Goal: Transaction & Acquisition: Book appointment/travel/reservation

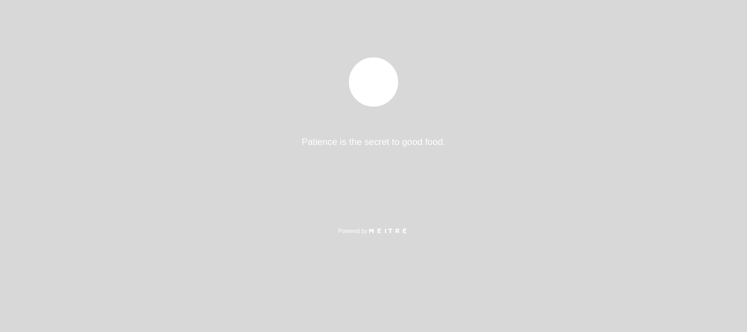
select select "es"
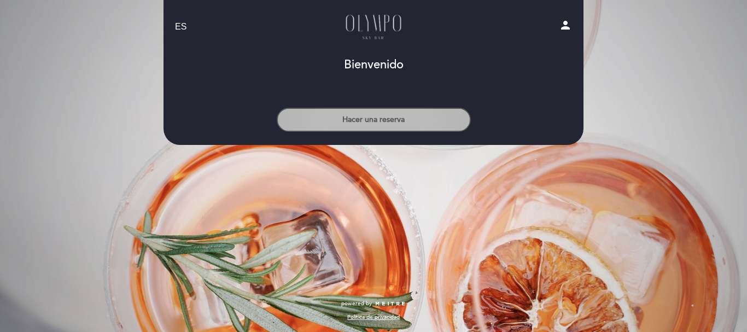
click at [406, 116] on button "Hacer una reserva" at bounding box center [374, 120] width 194 height 24
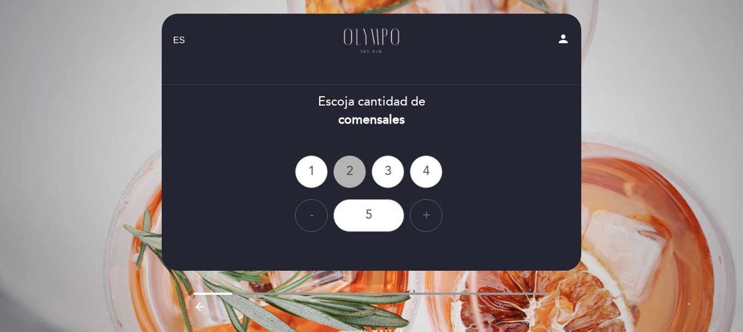
click at [355, 175] on div "2" at bounding box center [349, 171] width 33 height 33
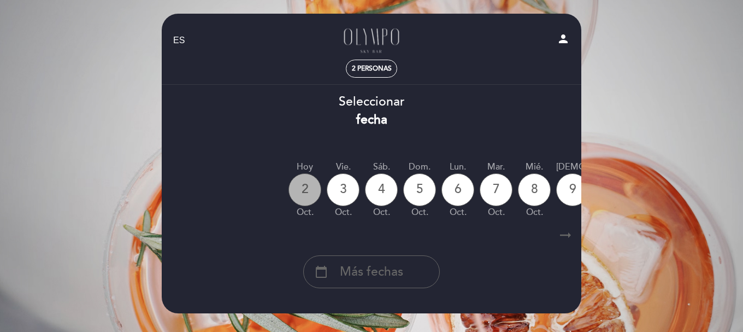
click at [309, 187] on div "2" at bounding box center [305, 189] width 33 height 33
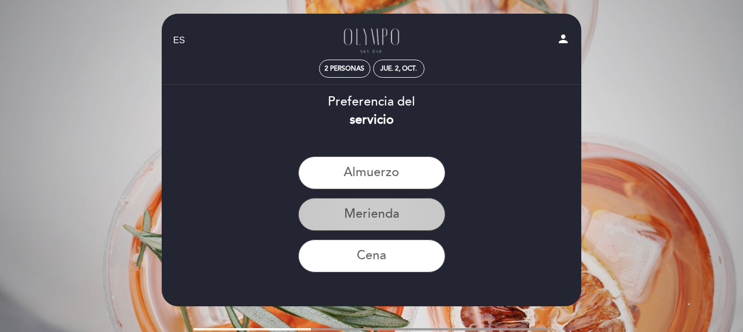
click at [419, 214] on button "Merienda" at bounding box center [371, 214] width 147 height 33
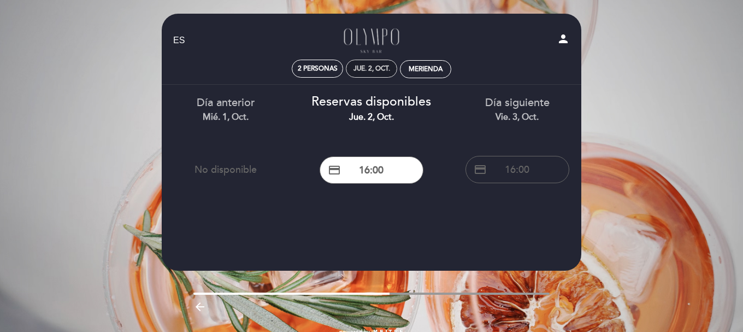
click at [374, 68] on div "jue. 2, oct." at bounding box center [372, 69] width 37 height 8
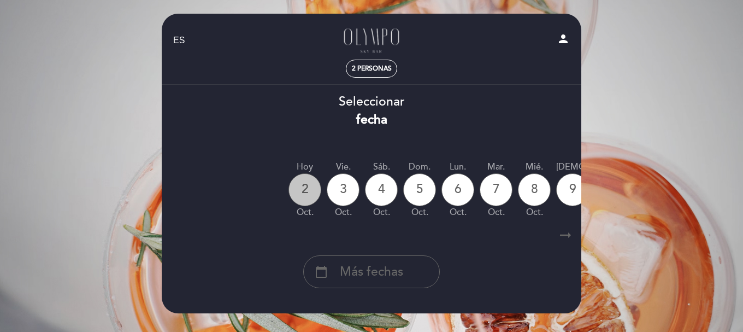
click at [307, 190] on div "2" at bounding box center [305, 189] width 33 height 33
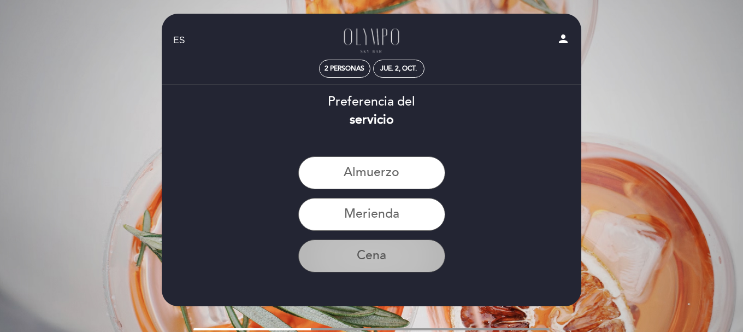
click at [370, 255] on button "Cena" at bounding box center [371, 255] width 147 height 33
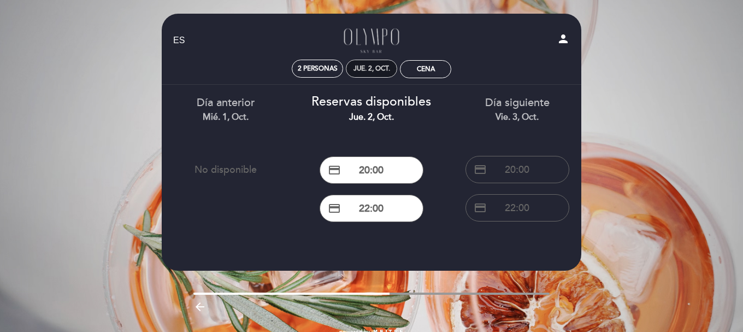
click at [368, 67] on div "jue. 2, oct." at bounding box center [372, 69] width 37 height 8
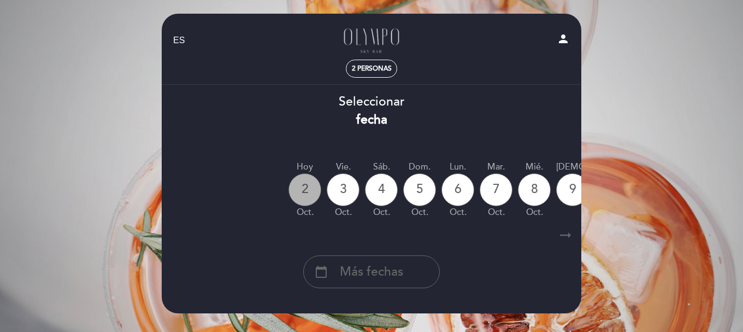
click at [313, 194] on div "2" at bounding box center [305, 189] width 33 height 33
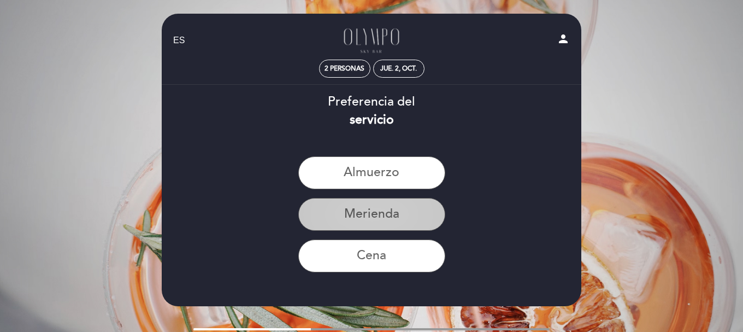
click at [374, 215] on button "Merienda" at bounding box center [371, 214] width 147 height 33
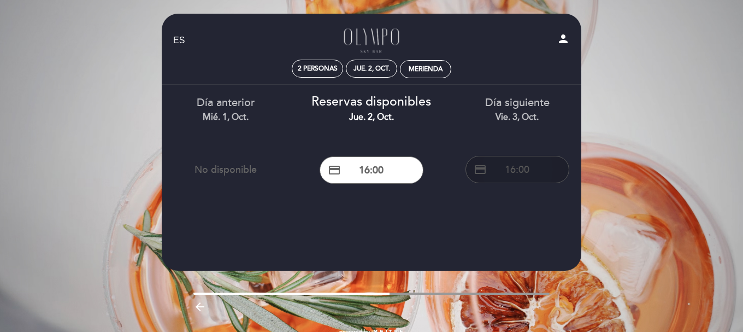
click at [484, 171] on span "credit_card" at bounding box center [480, 169] width 13 height 13
